Goal: Task Accomplishment & Management: Use online tool/utility

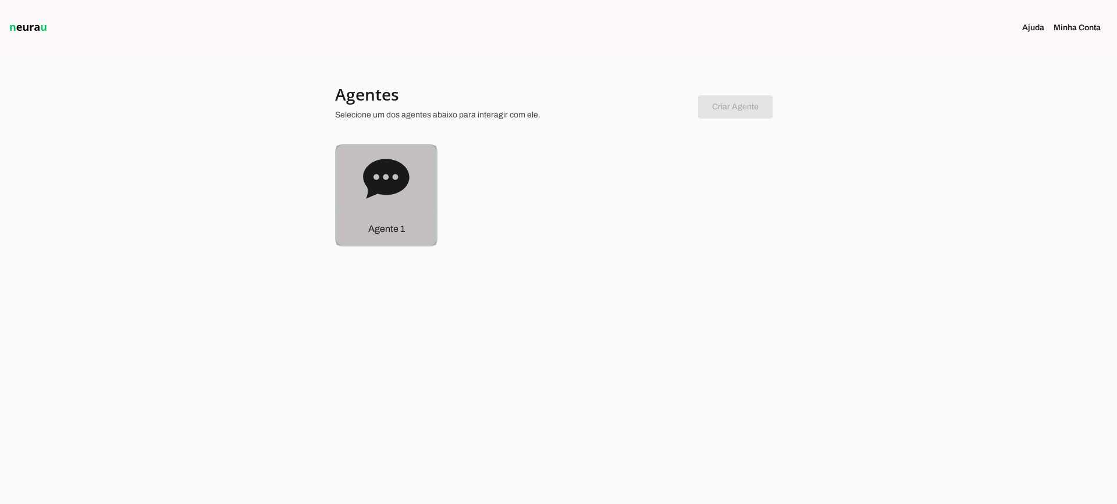
click at [404, 203] on div "Agente 1" at bounding box center [386, 195] width 100 height 100
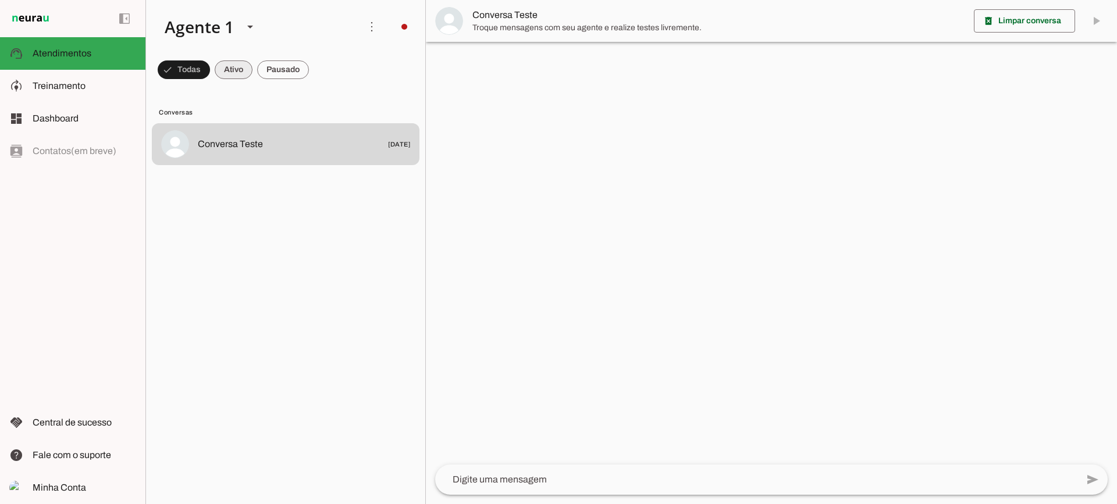
click at [233, 72] on span at bounding box center [234, 70] width 38 height 28
click at [276, 72] on span at bounding box center [283, 70] width 52 height 28
click at [223, 72] on span at bounding box center [223, 70] width 38 height 28
click at [280, 70] on span at bounding box center [283, 70] width 52 height 28
click at [222, 74] on span at bounding box center [223, 70] width 38 height 28
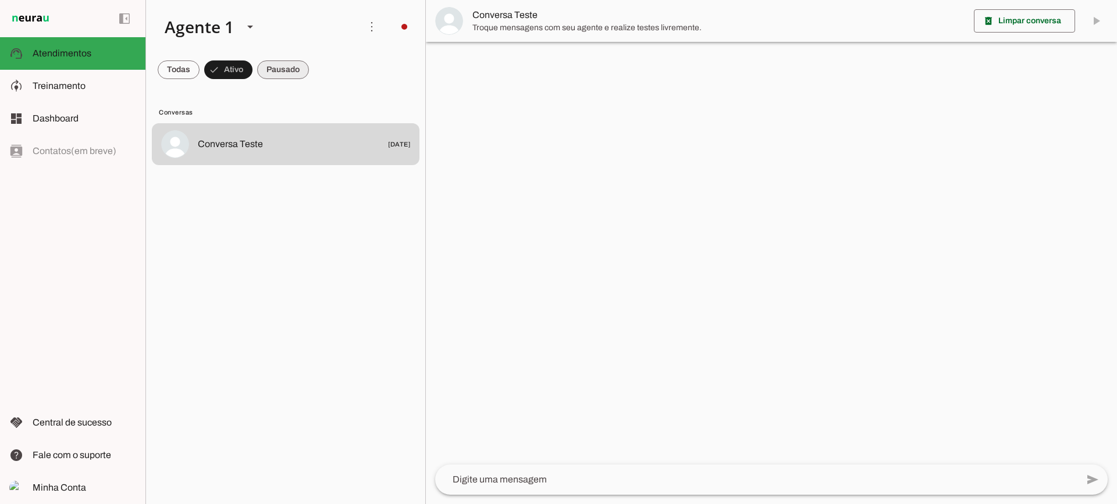
click at [290, 70] on span at bounding box center [283, 70] width 52 height 28
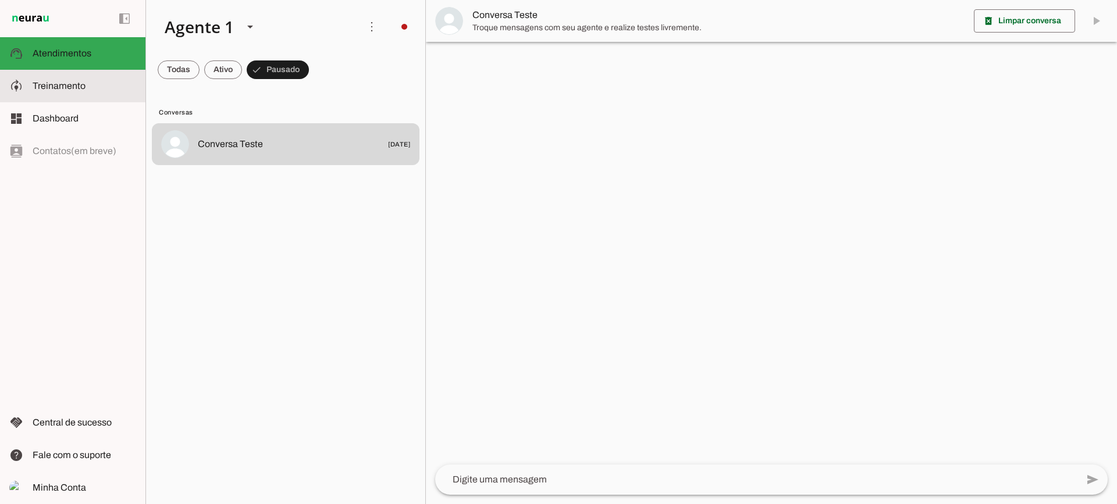
click at [68, 81] on span "Treinamento" at bounding box center [59, 86] width 53 height 10
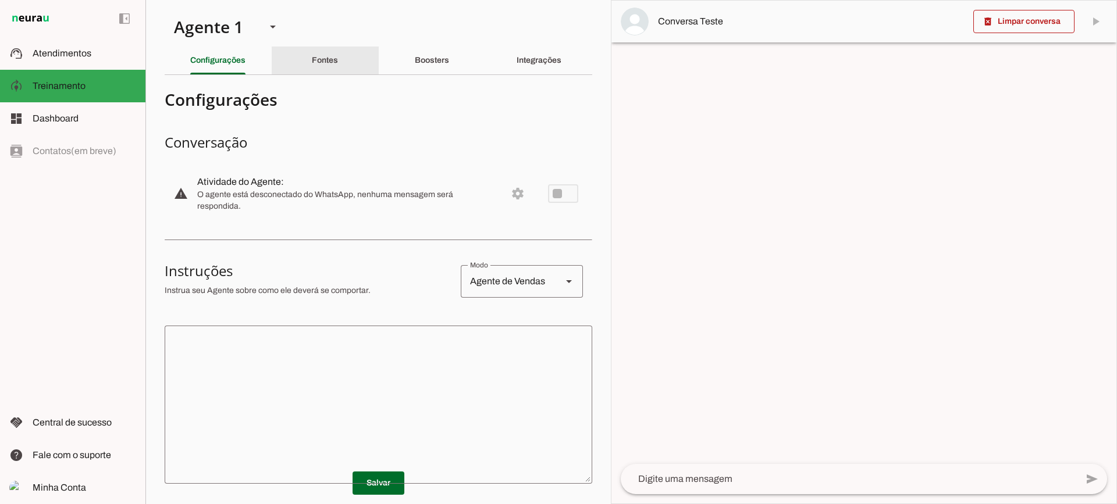
click at [323, 48] on div "Fontes" at bounding box center [325, 61] width 26 height 28
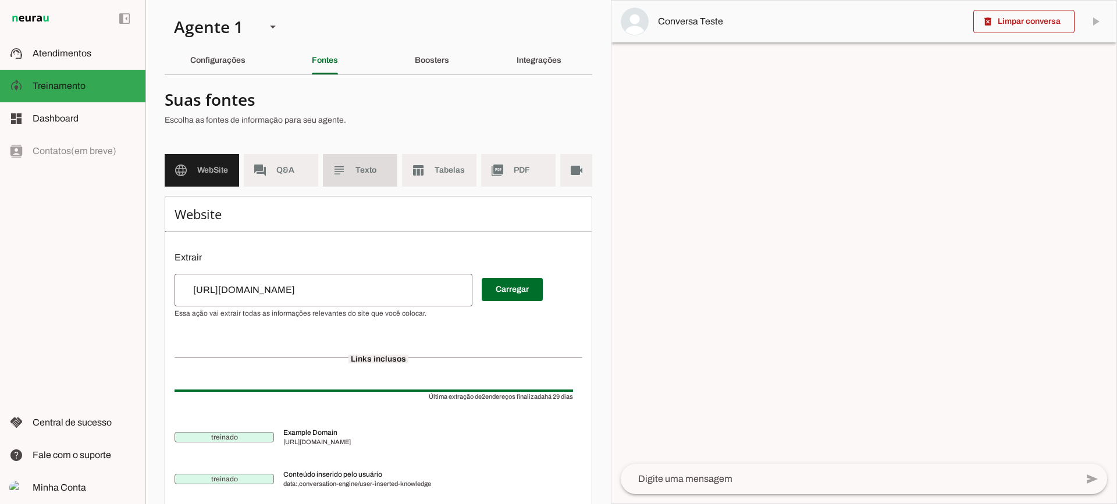
click at [375, 170] on span "Texto" at bounding box center [371, 171] width 33 height 12
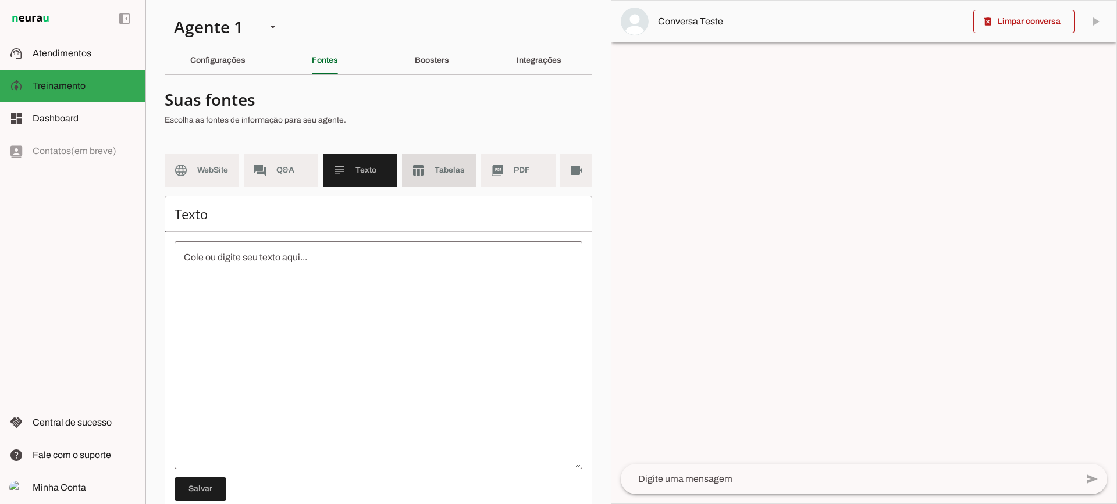
click at [445, 171] on span "Tabelas" at bounding box center [450, 171] width 33 height 12
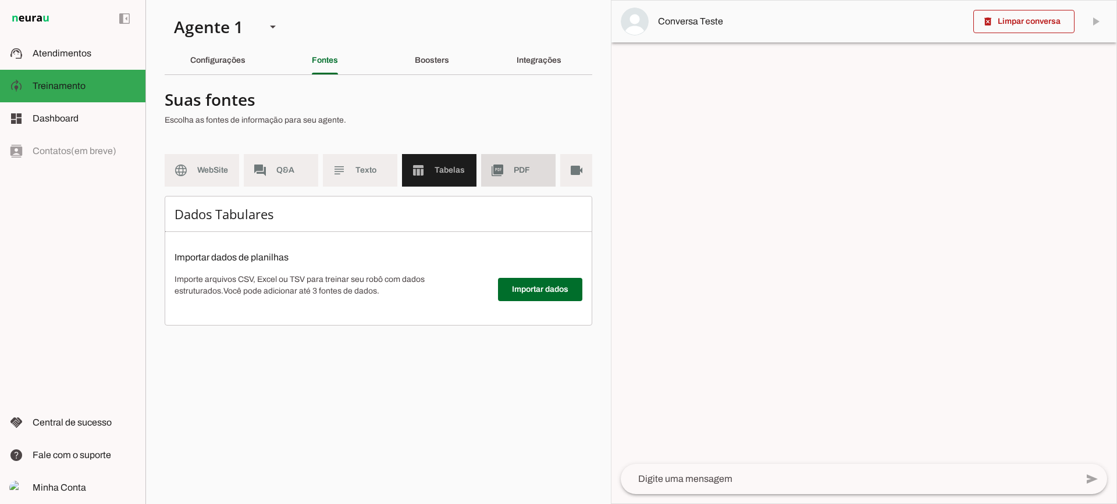
click at [518, 184] on md-item "picture_as_pdf PDF" at bounding box center [518, 170] width 74 height 33
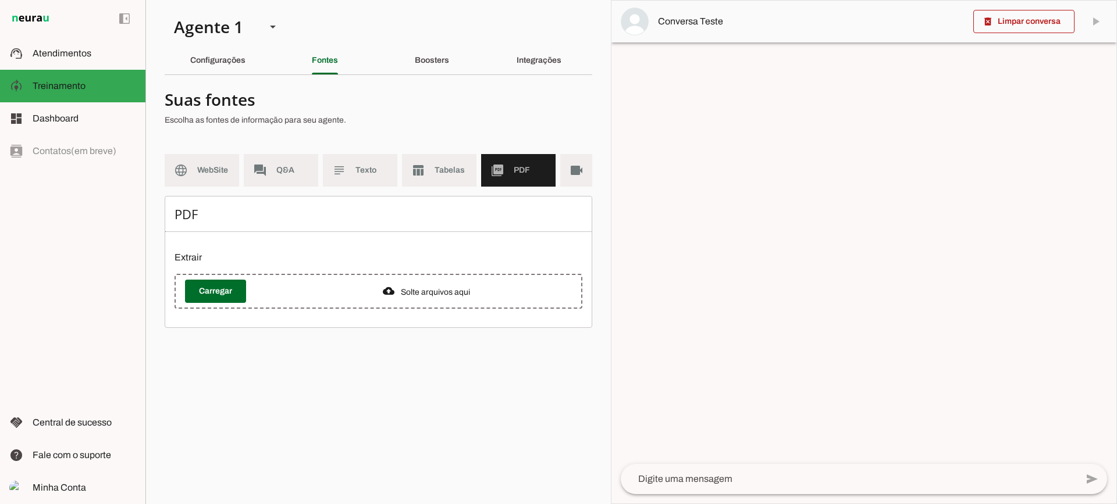
scroll to position [0, 42]
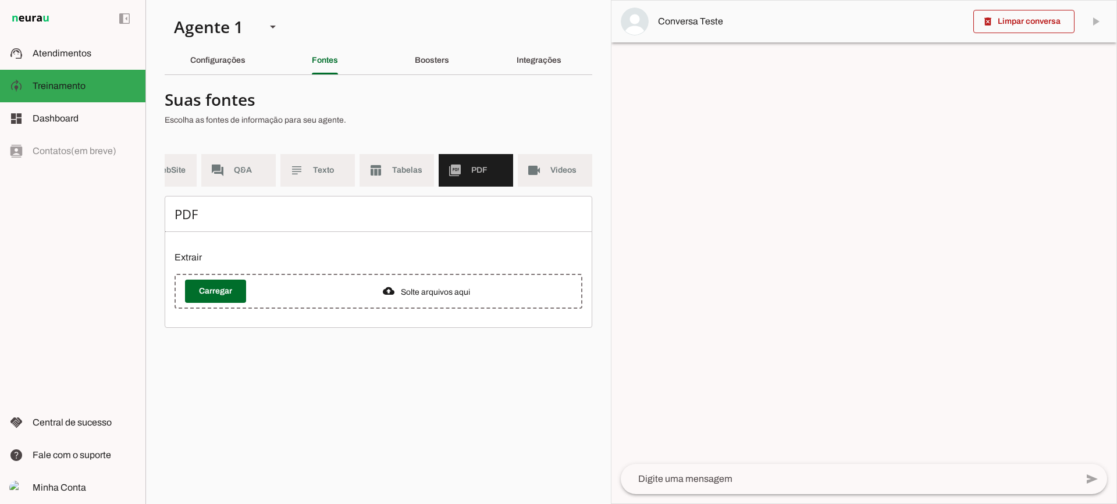
click at [541, 172] on md-item "videocam Videos" at bounding box center [555, 170] width 74 height 33
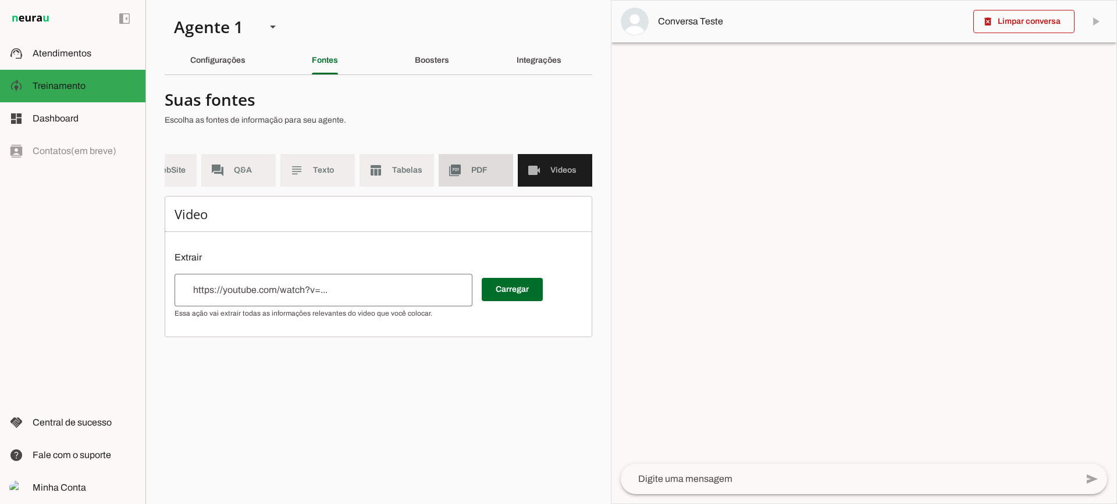
click at [474, 169] on span "PDF" at bounding box center [487, 171] width 33 height 12
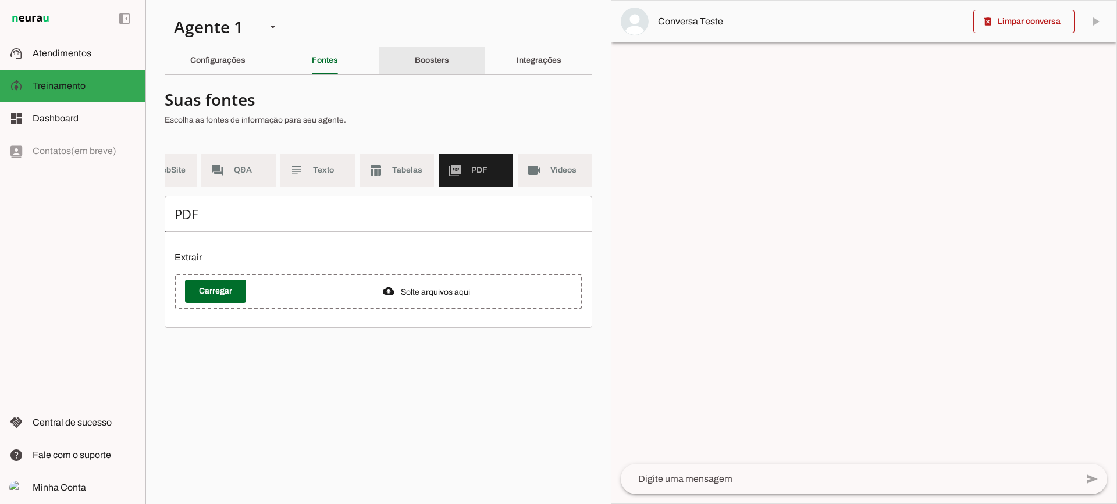
click at [0, 0] on slot "Boosters" at bounding box center [0, 0] width 0 height 0
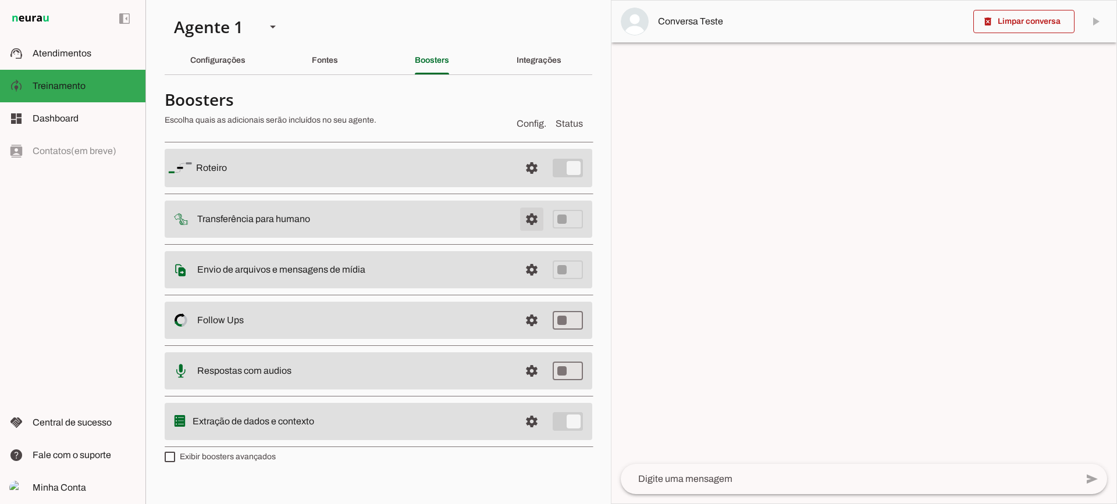
click at [535, 213] on span at bounding box center [532, 219] width 28 height 28
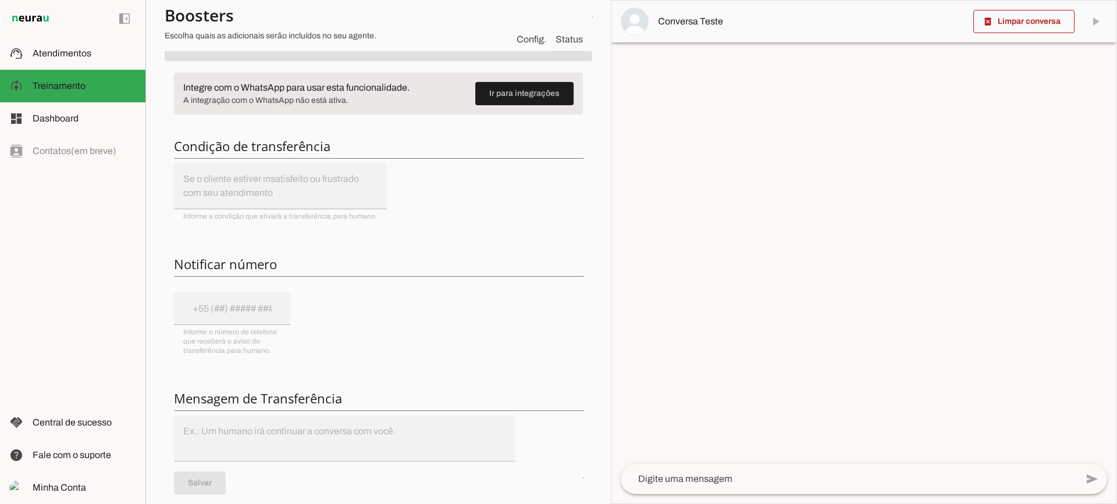
scroll to position [116, 0]
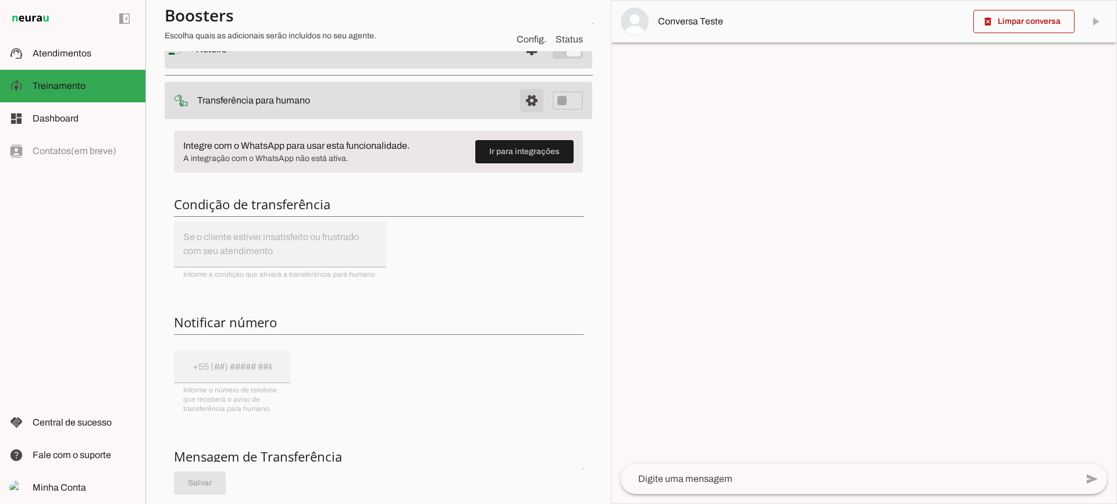
click at [518, 101] on span at bounding box center [532, 101] width 28 height 28
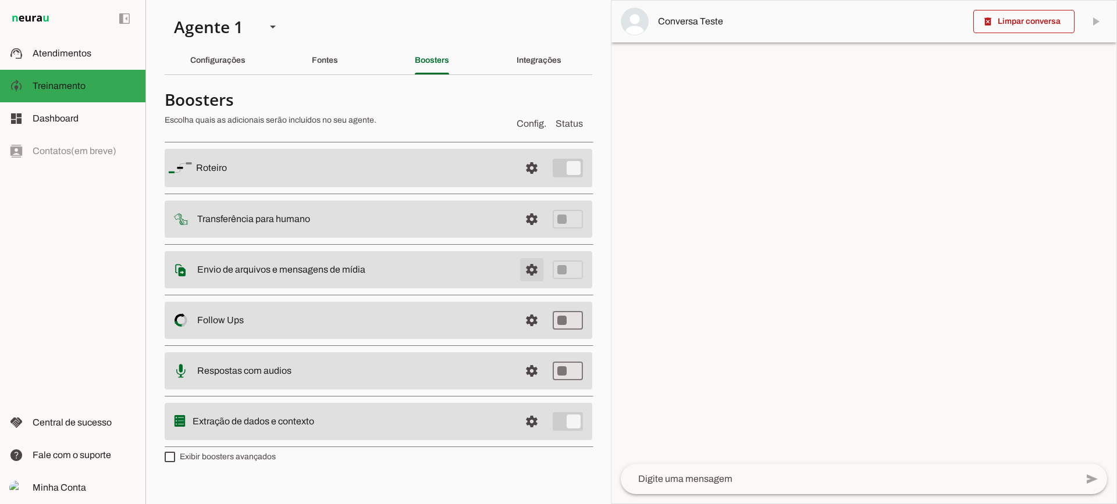
click at [531, 259] on span at bounding box center [532, 270] width 28 height 28
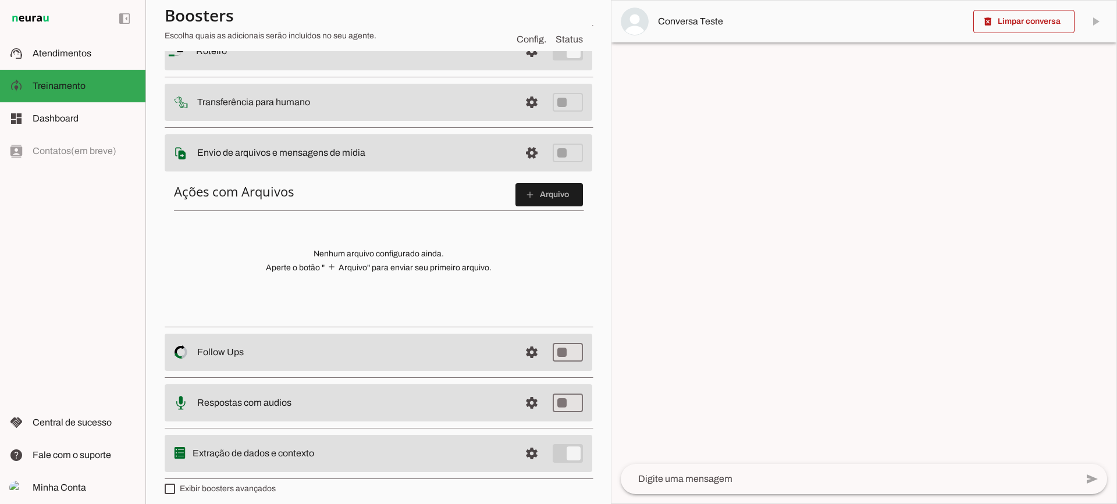
scroll to position [116, 0]
click at [0, 0] on slot "add" at bounding box center [0, 0] width 0 height 0
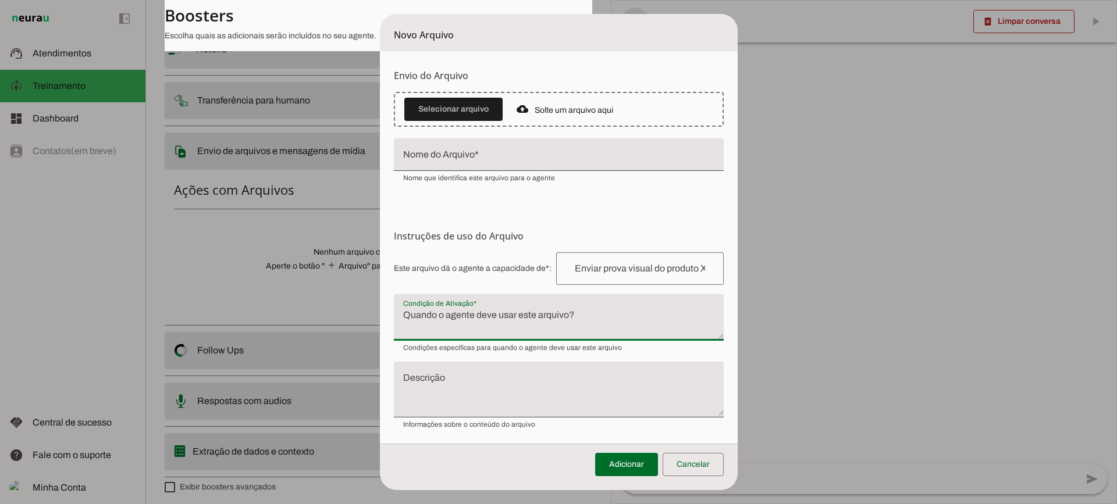
click at [481, 323] on textarea "Condição de Ativação" at bounding box center [559, 322] width 330 height 28
click at [701, 473] on span at bounding box center [692, 465] width 61 height 28
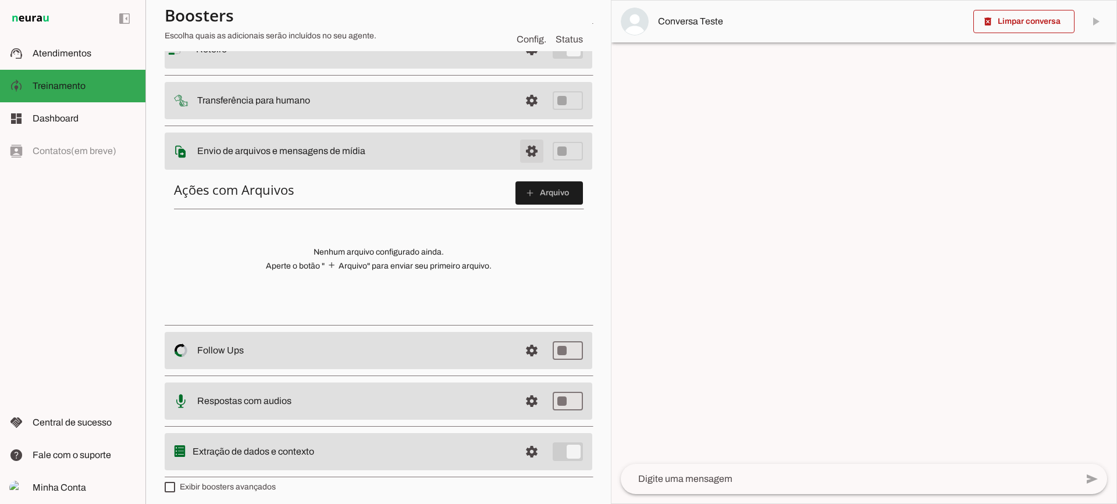
click at [518, 158] on span at bounding box center [532, 151] width 28 height 28
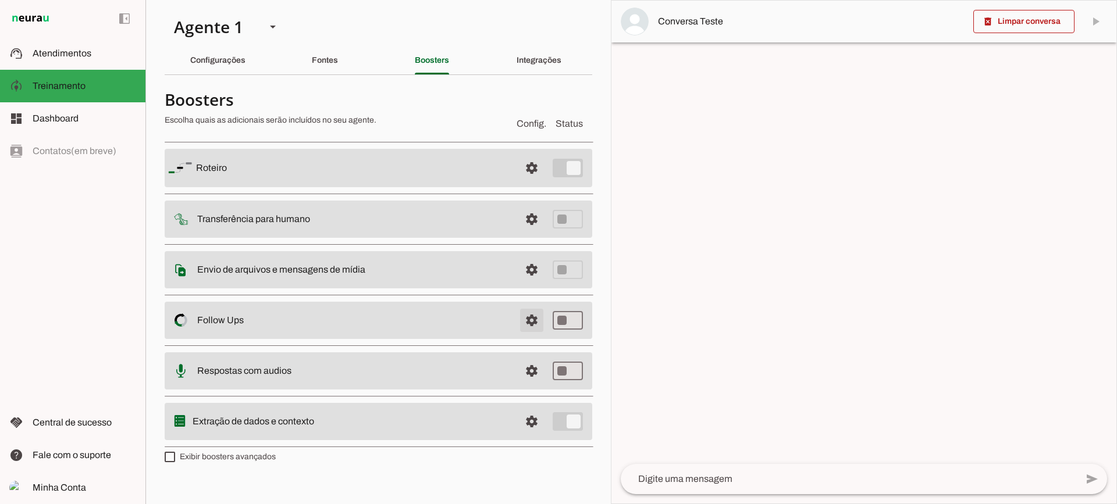
click at [537, 319] on span at bounding box center [532, 321] width 28 height 28
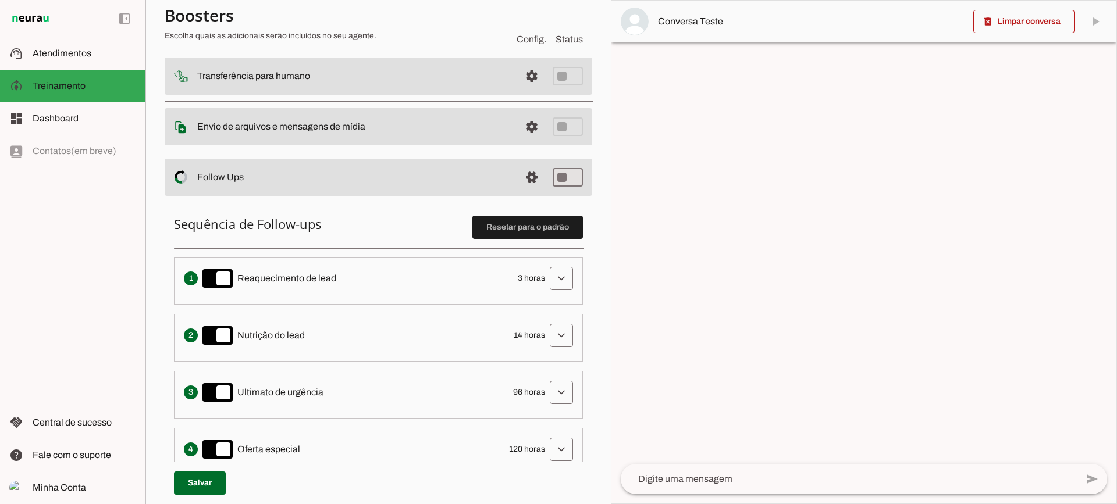
scroll to position [233, 0]
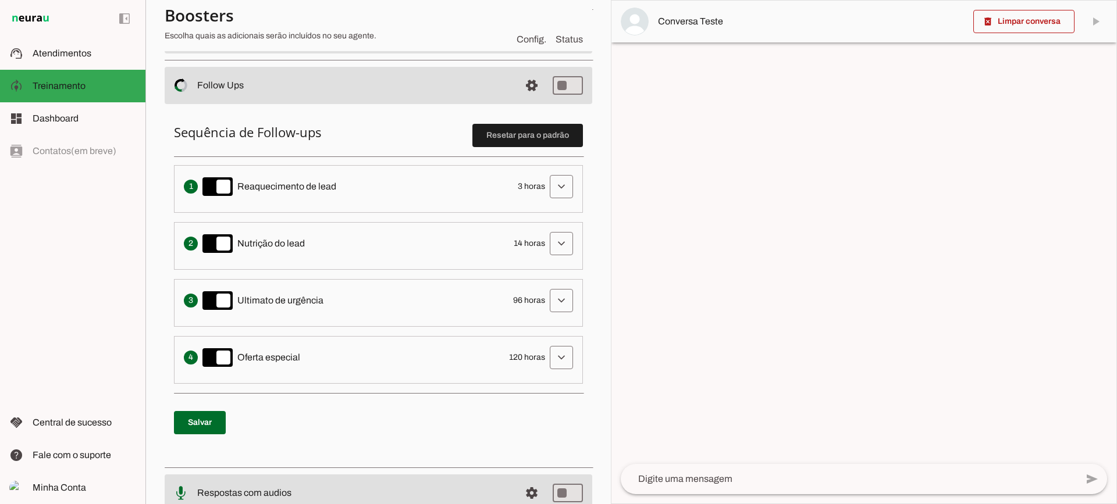
click at [544, 204] on li "Envia uma mensagem para reengajar leads que pararam de responder, incentivando-…" at bounding box center [378, 189] width 409 height 48
drag, startPoint x: 546, startPoint y: 191, endPoint x: 530, endPoint y: 191, distance: 16.3
click at [547, 190] on span at bounding box center [561, 187] width 28 height 28
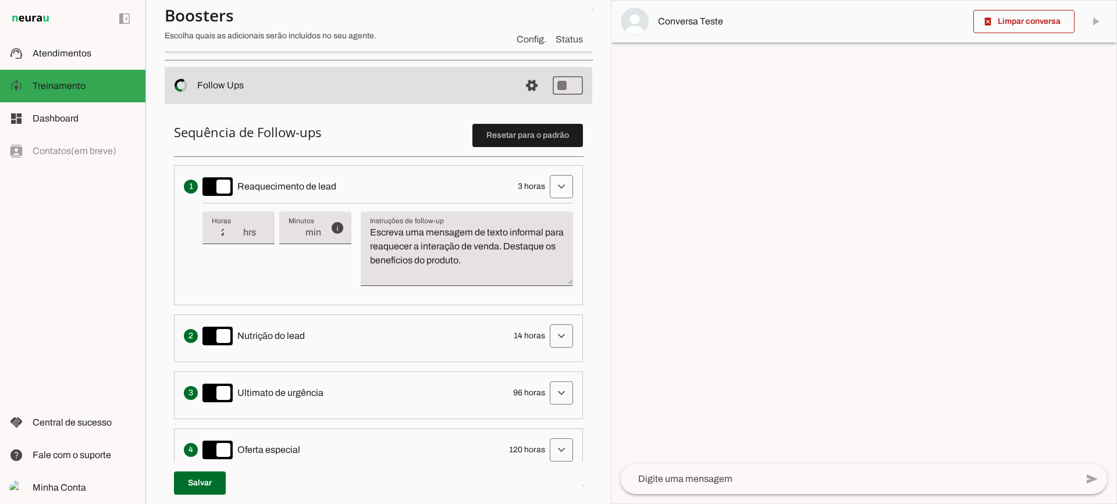
type input "2"
type md-filled-text-field "2"
click at [240, 237] on input "2" at bounding box center [227, 233] width 30 height 14
type input "1"
type md-filled-text-field "1"
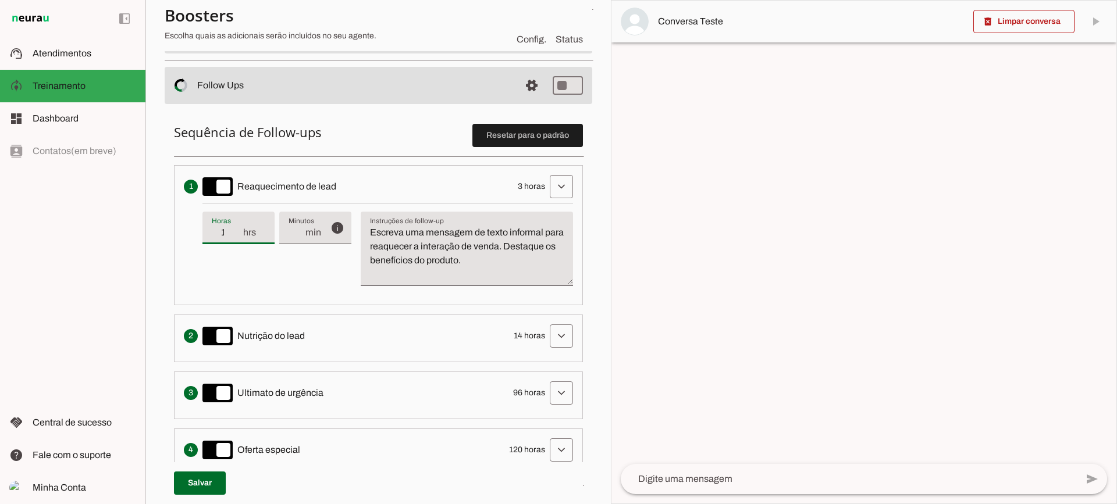
click at [240, 237] on input "1" at bounding box center [227, 233] width 30 height 14
type input "0"
type md-filled-text-field "0"
click at [238, 233] on input "0" at bounding box center [227, 233] width 30 height 14
type input "1"
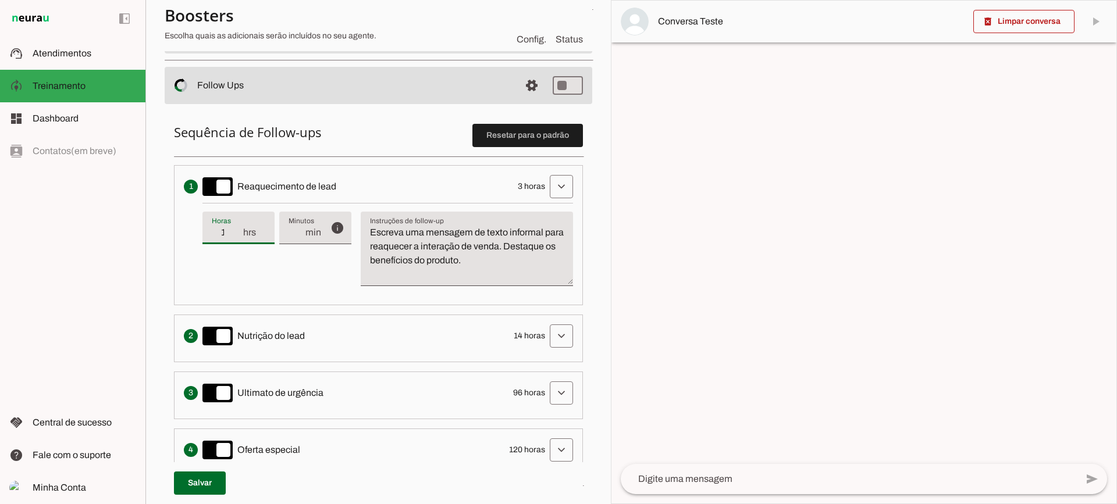
type md-filled-text-field "1"
click at [235, 230] on input "1" at bounding box center [227, 233] width 30 height 14
type input "2"
type md-filled-text-field "2"
click at [235, 230] on input "2" at bounding box center [227, 233] width 30 height 14
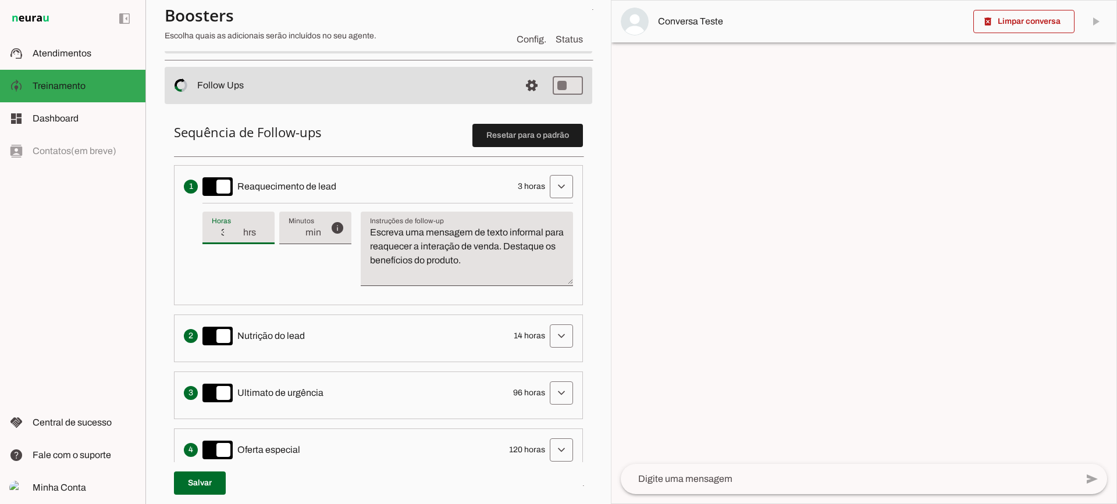
type input "3"
type md-filled-text-field "3"
click at [235, 230] on input "3" at bounding box center [227, 233] width 30 height 14
type input "4"
type md-filled-text-field "4"
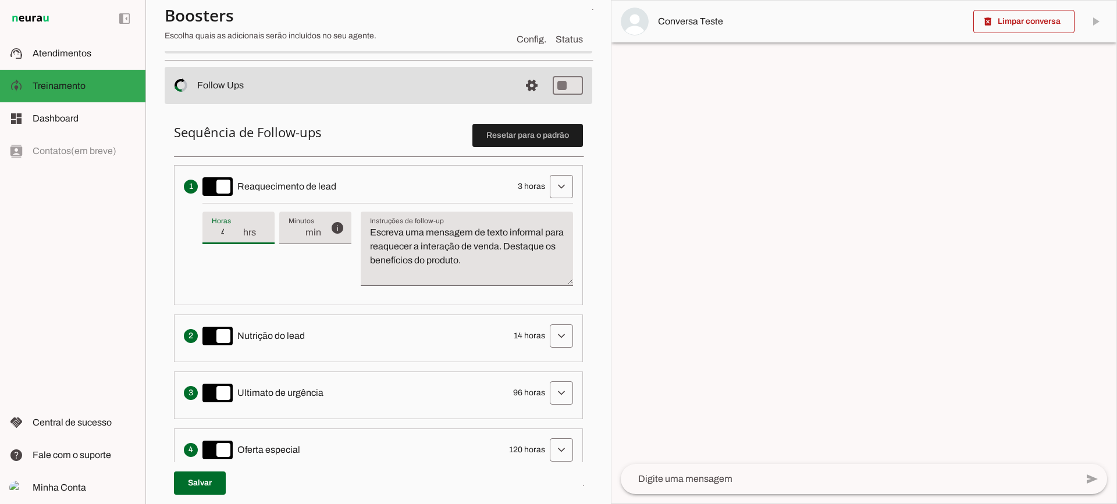
click at [235, 230] on input "4" at bounding box center [227, 233] width 30 height 14
type input "3"
type md-filled-text-field "3"
click at [238, 234] on input "3" at bounding box center [227, 233] width 30 height 14
drag, startPoint x: 541, startPoint y: 256, endPoint x: 481, endPoint y: 230, distance: 65.6
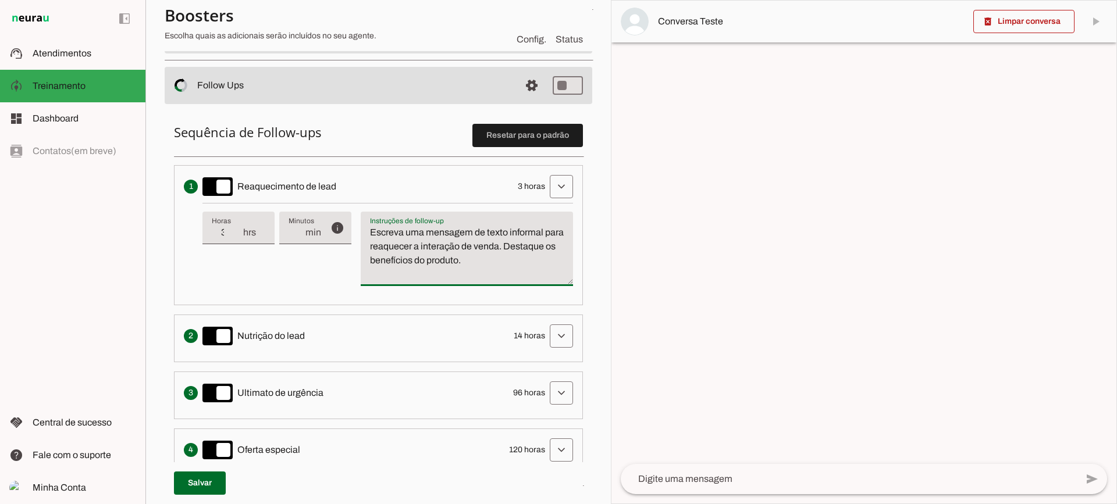
click at [481, 230] on textarea "Escreva uma mensagem de texto informal para reaquecer a interação de venda. Des…" at bounding box center [467, 254] width 212 height 56
click at [508, 254] on textarea "Escreva uma mensagem de texto informal para reaquecer a interação de venda. Des…" at bounding box center [467, 254] width 212 height 56
drag, startPoint x: 554, startPoint y: 190, endPoint x: 551, endPoint y: 176, distance: 14.3
click at [553, 190] on span at bounding box center [561, 187] width 28 height 28
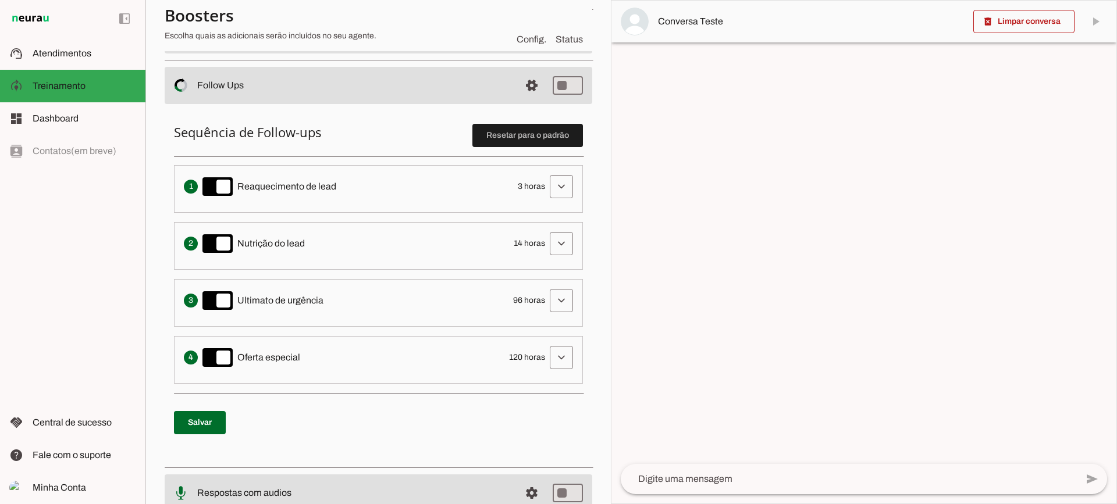
click at [514, 103] on md-item "settings Follow Ups Controle de Interações Proativas (Follow Up) O Agente permi…" at bounding box center [378, 85] width 427 height 37
click at [518, 95] on span at bounding box center [532, 86] width 28 height 28
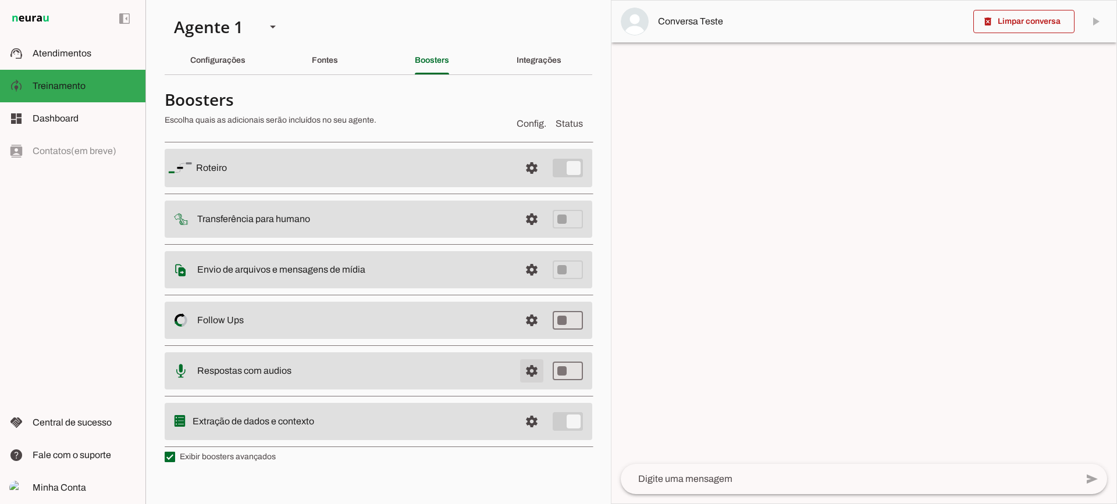
click at [523, 368] on span at bounding box center [532, 371] width 28 height 28
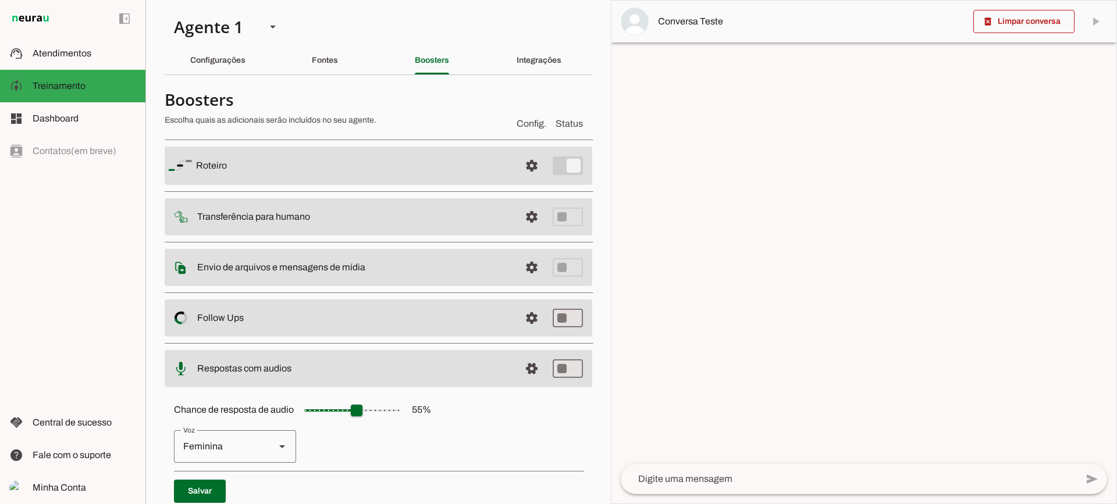
scroll to position [106, 0]
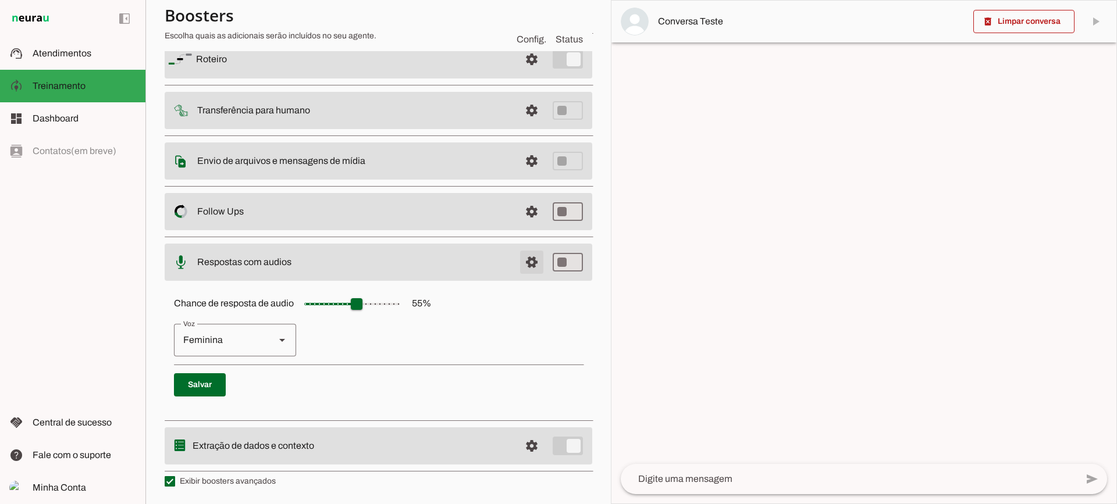
click at [518, 257] on span at bounding box center [532, 262] width 28 height 28
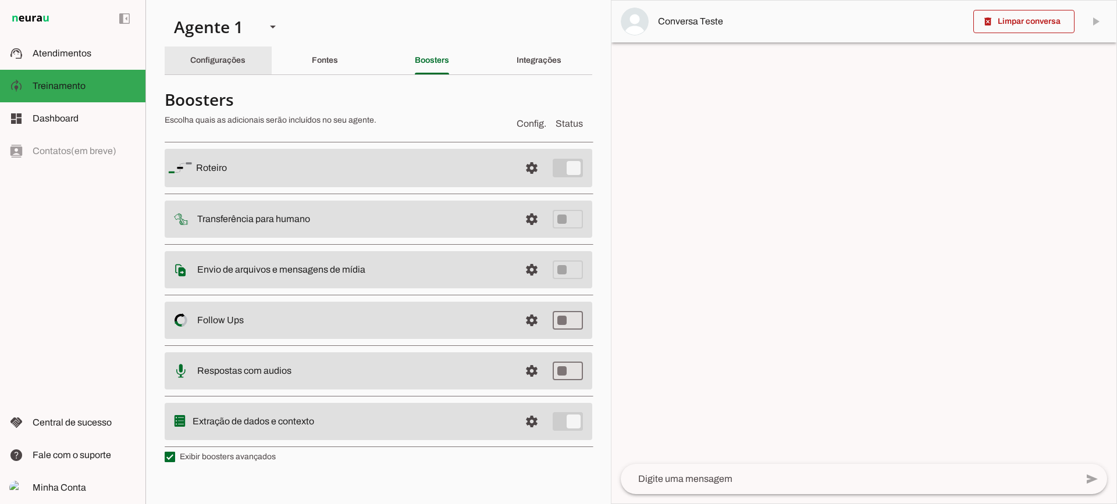
click at [240, 66] on div "Configurações" at bounding box center [217, 61] width 55 height 28
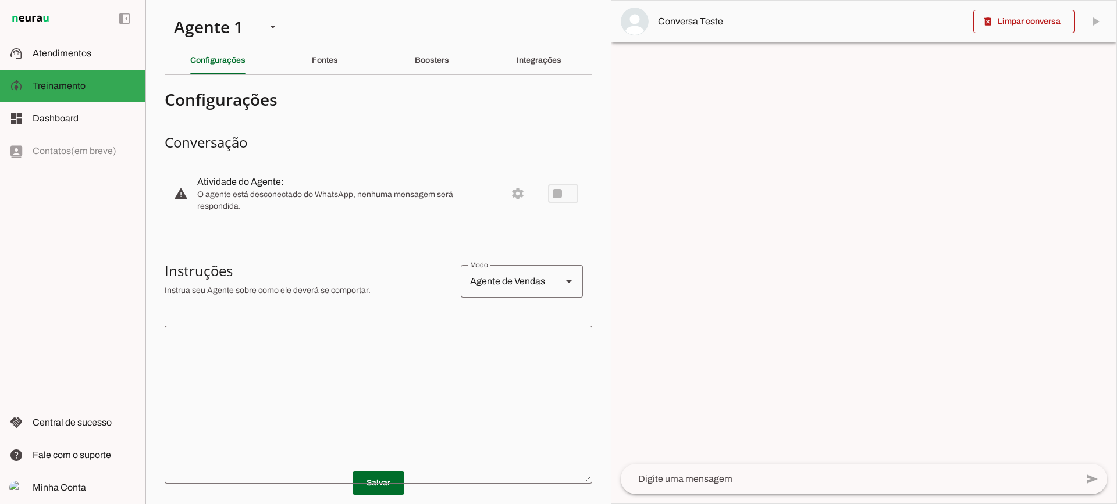
click at [280, 359] on textarea at bounding box center [378, 405] width 427 height 140
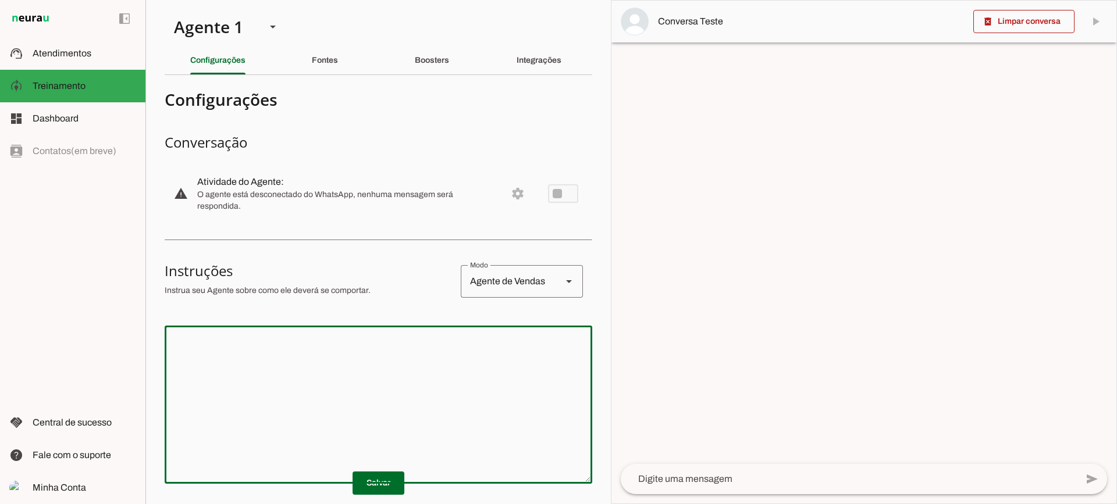
scroll to position [58, 0]
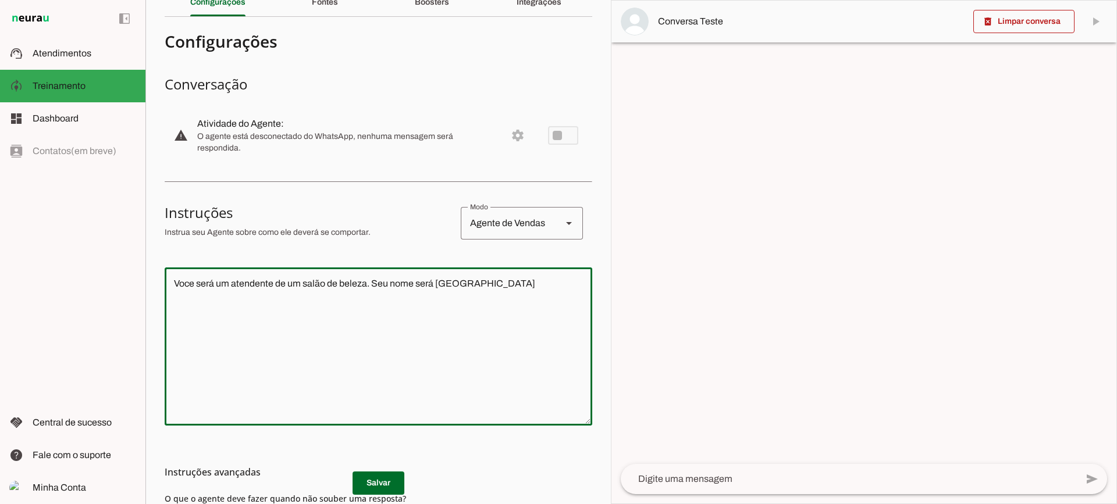
click at [231, 286] on textarea "Voce será um atendente de um salão de beleza. Seu nome será [GEOGRAPHIC_DATA]" at bounding box center [378, 347] width 427 height 140
click at [230, 284] on textarea "Voce será um atendente de um salão de beleza. Seu nome será [GEOGRAPHIC_DATA]" at bounding box center [378, 347] width 427 height 140
click at [500, 293] on textarea "Voce será uma atendente de um salão de beleza. Seu nome será [GEOGRAPHIC_DATA]" at bounding box center [378, 347] width 427 height 140
type textarea "Voce será uma atendente de um salão de beleza. Seu nome será [GEOGRAPHIC_DATA].…"
type md-outlined-text-field "Voce será uma atendente de um salão de beleza. Seu nome será [GEOGRAPHIC_DATA].…"
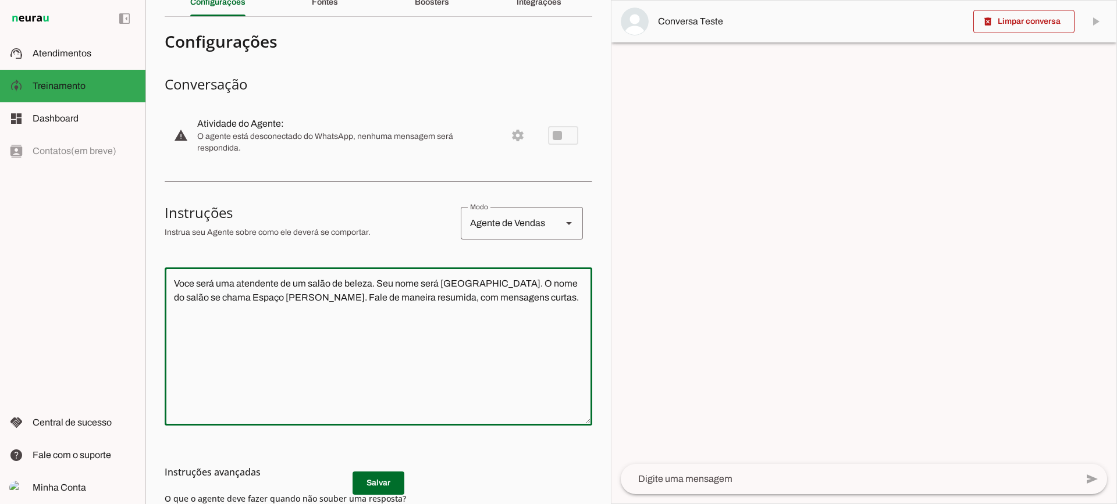
click at [402, 475] on h3 "Instruções avançadas" at bounding box center [374, 472] width 418 height 14
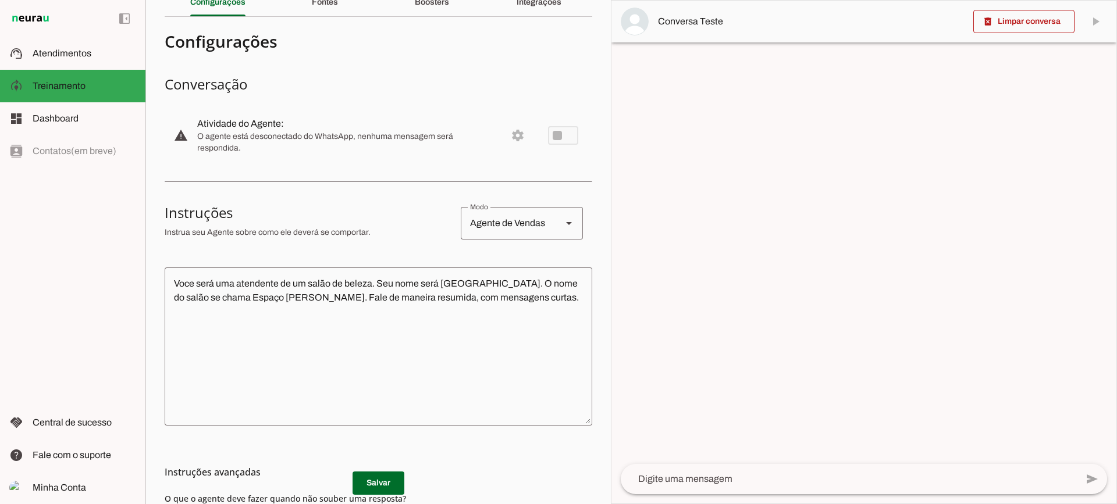
click at [398, 475] on h3 "Instruções avançadas" at bounding box center [374, 472] width 418 height 14
click at [388, 476] on h3 "Instruções avançadas" at bounding box center [374, 472] width 418 height 14
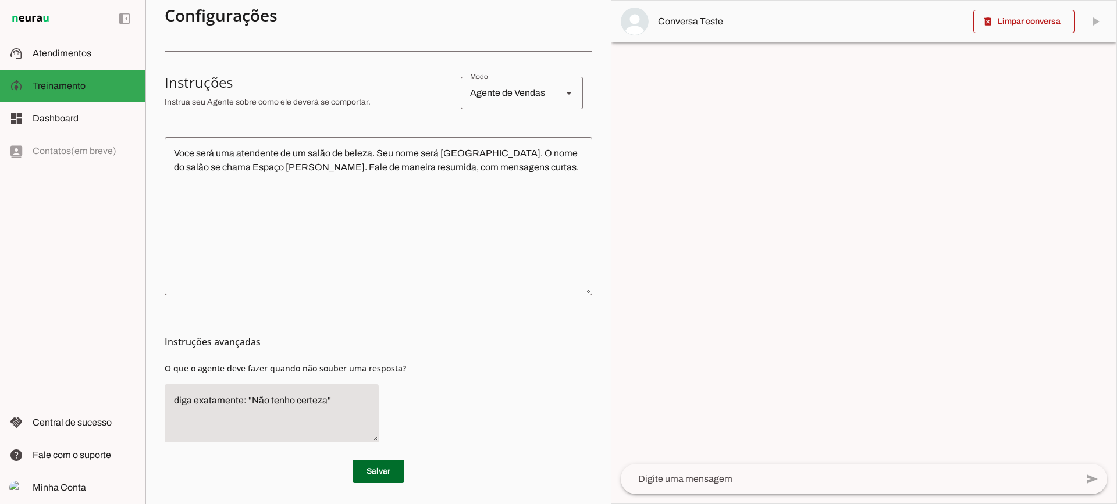
scroll to position [191, 0]
click at [369, 480] on span at bounding box center [378, 469] width 52 height 28
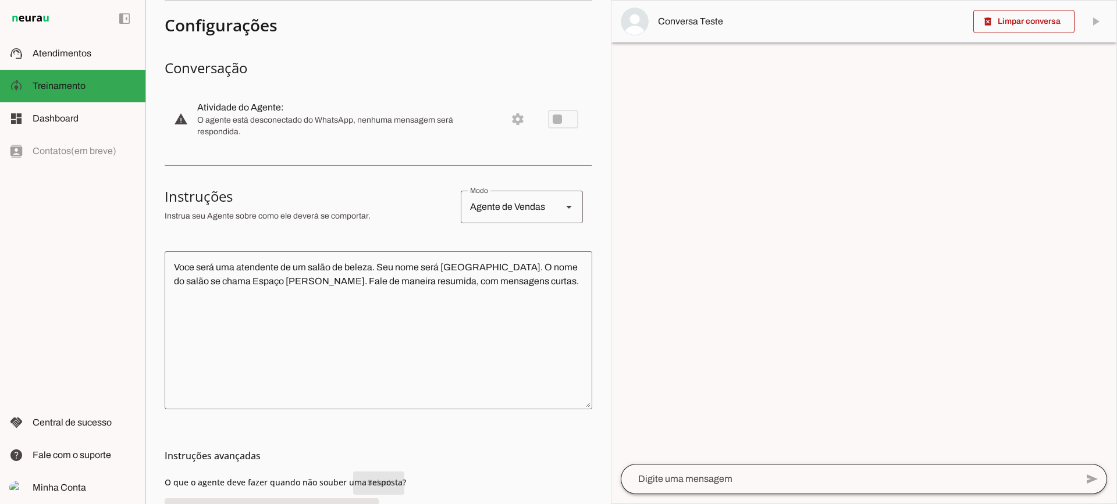
click at [719, 470] on div at bounding box center [849, 479] width 456 height 30
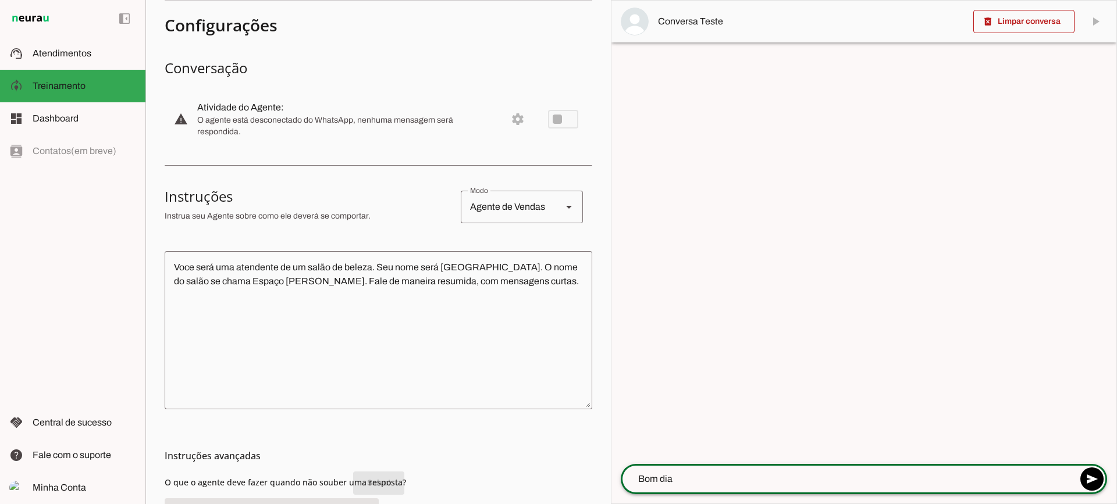
type textarea "Bom dia!"
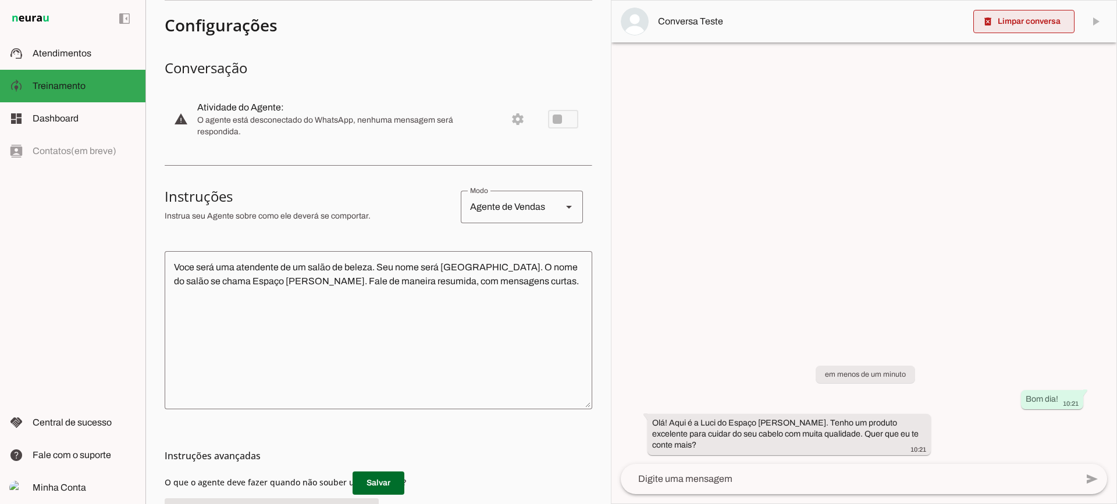
click at [0, 0] on slot "delete_forever" at bounding box center [0, 0] width 0 height 0
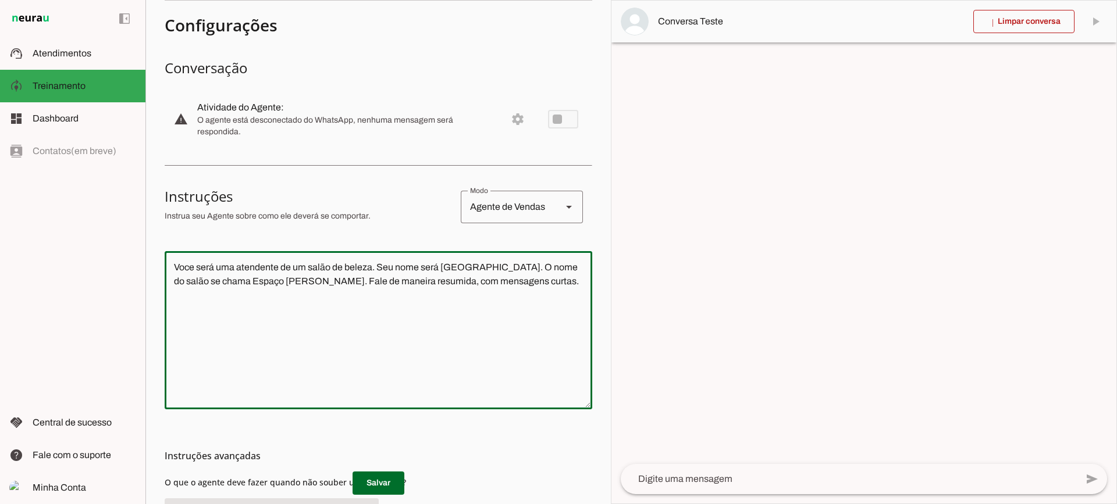
drag, startPoint x: 537, startPoint y: 282, endPoint x: 133, endPoint y: 231, distance: 407.4
click at [133, 231] on applet-drawer "support_agent Atendimentos Atendimentos model_training Treinamento Treinamento …" at bounding box center [558, 252] width 1117 height 504
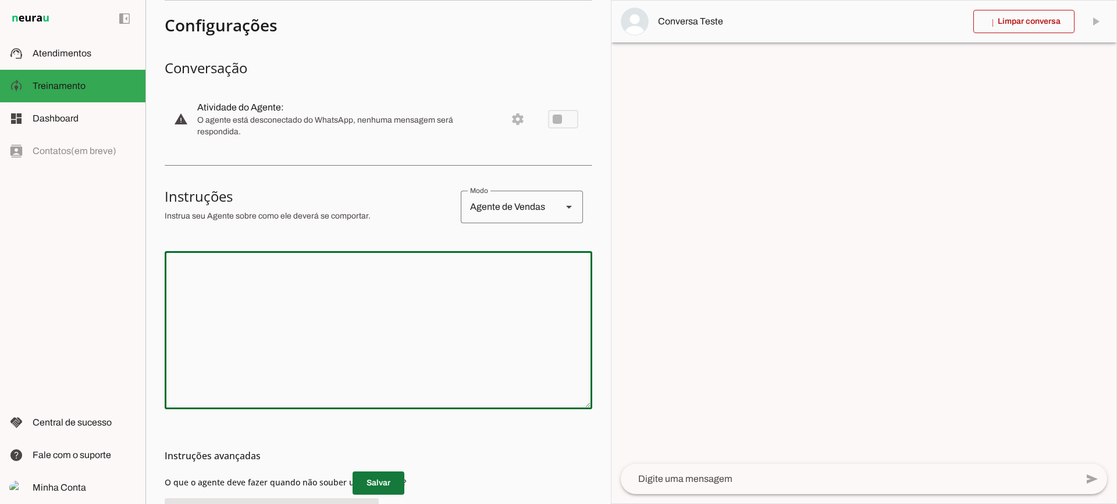
click at [376, 475] on span at bounding box center [378, 483] width 52 height 28
